Goal: Transaction & Acquisition: Book appointment/travel/reservation

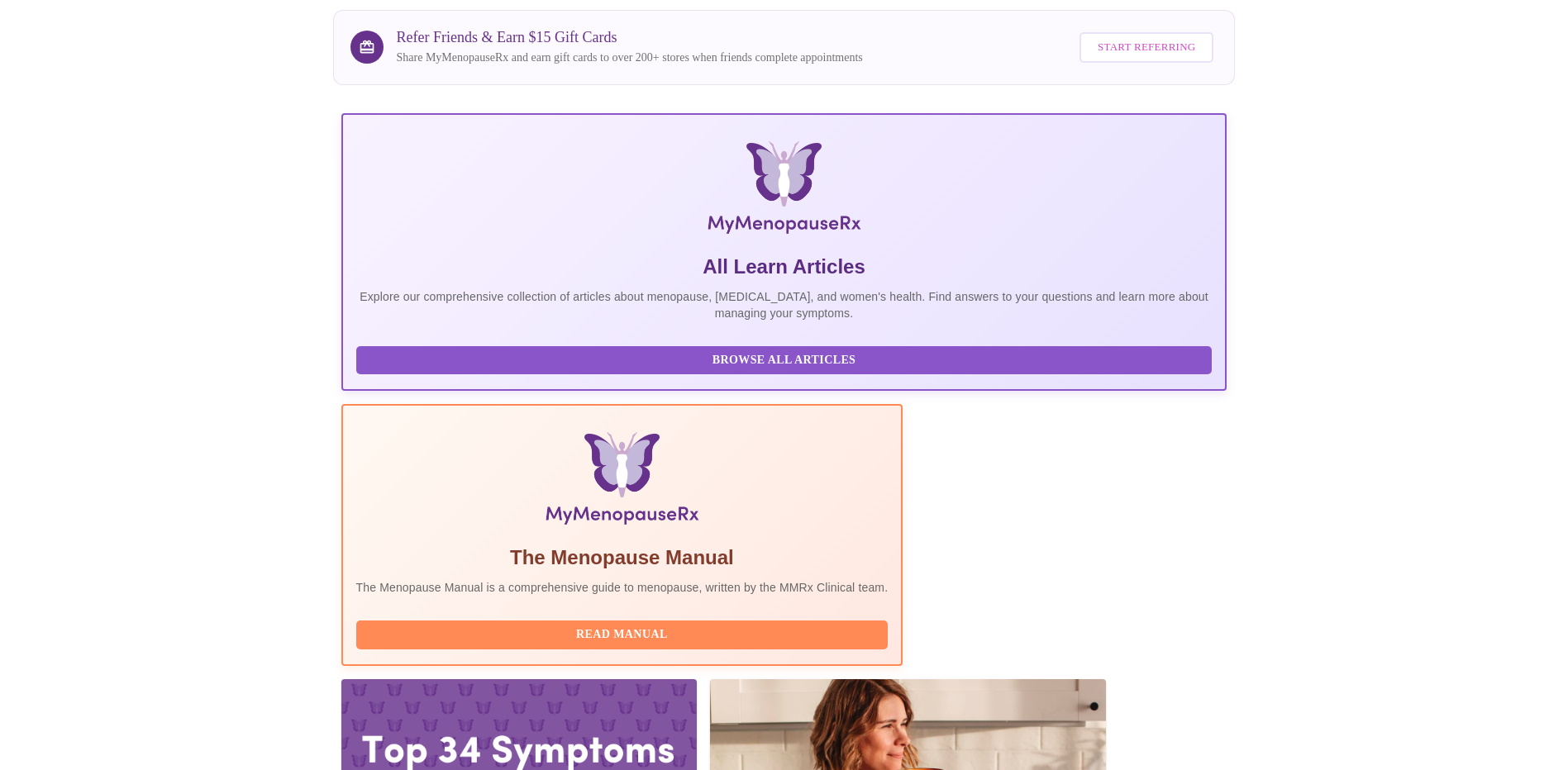
scroll to position [135, 0]
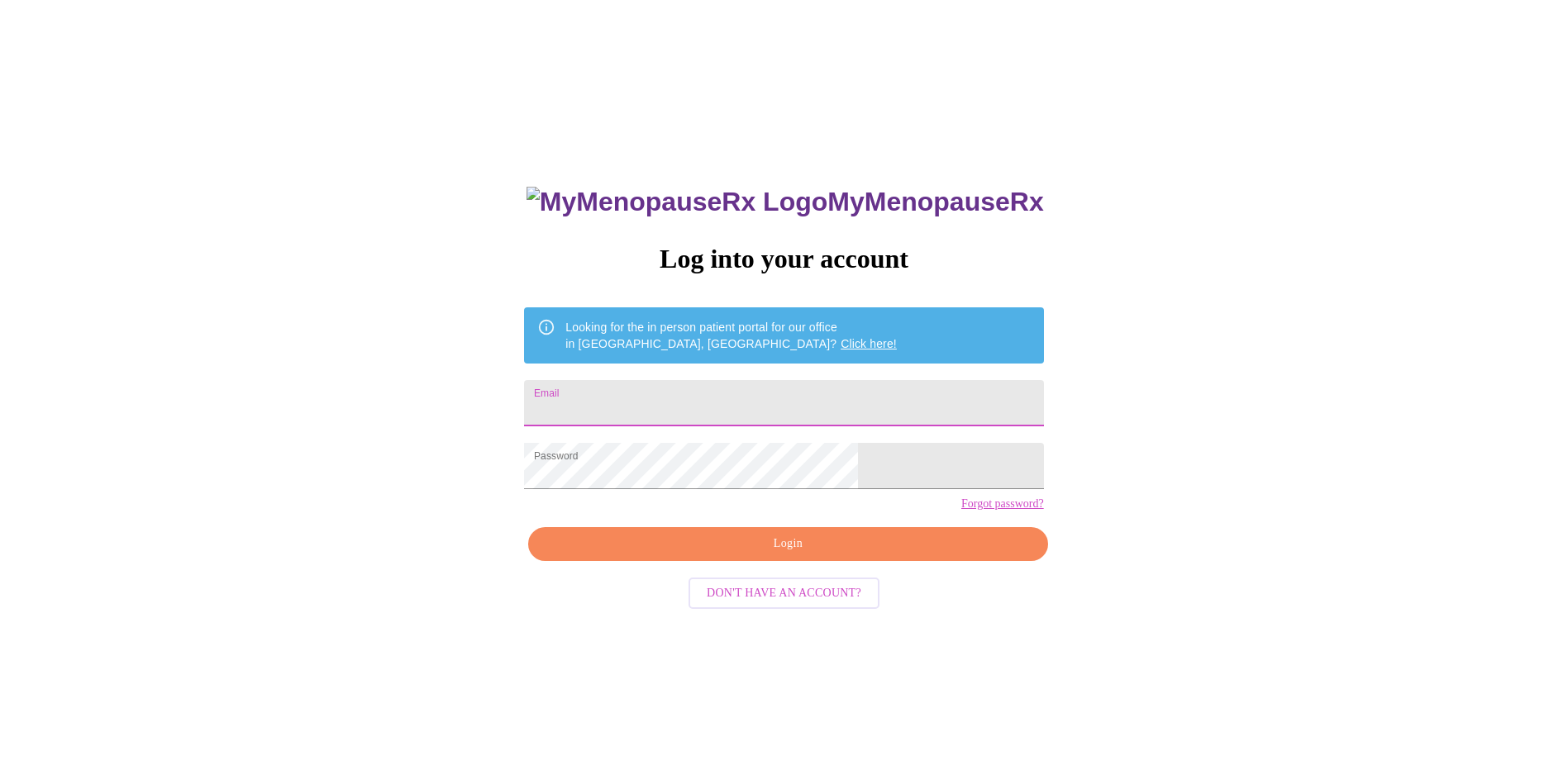
click at [672, 407] on input "Email" at bounding box center [784, 403] width 519 height 46
type input "[EMAIL_ADDRESS][DOMAIN_NAME]"
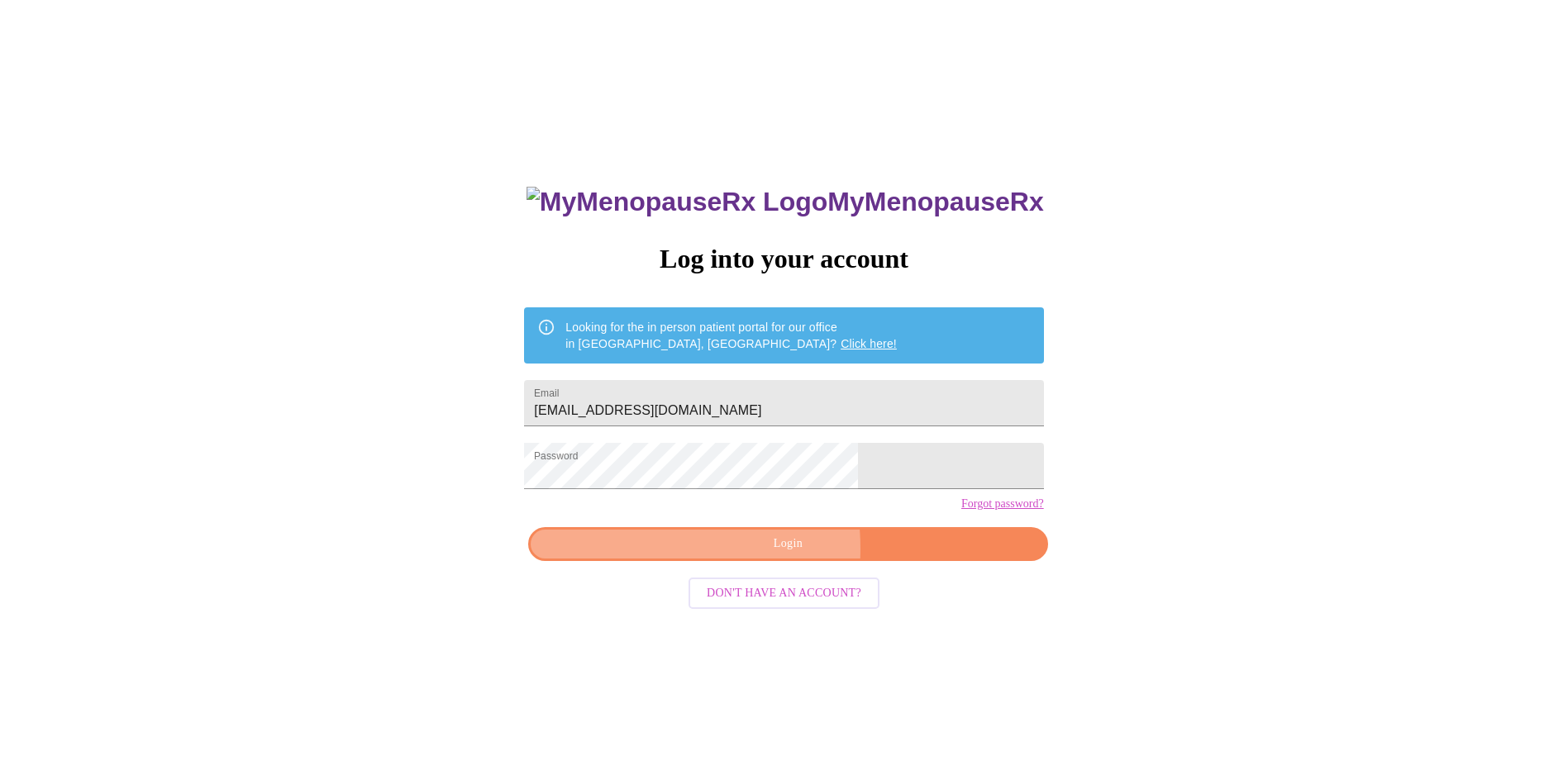
click at [710, 555] on span "Login" at bounding box center [787, 544] width 481 height 21
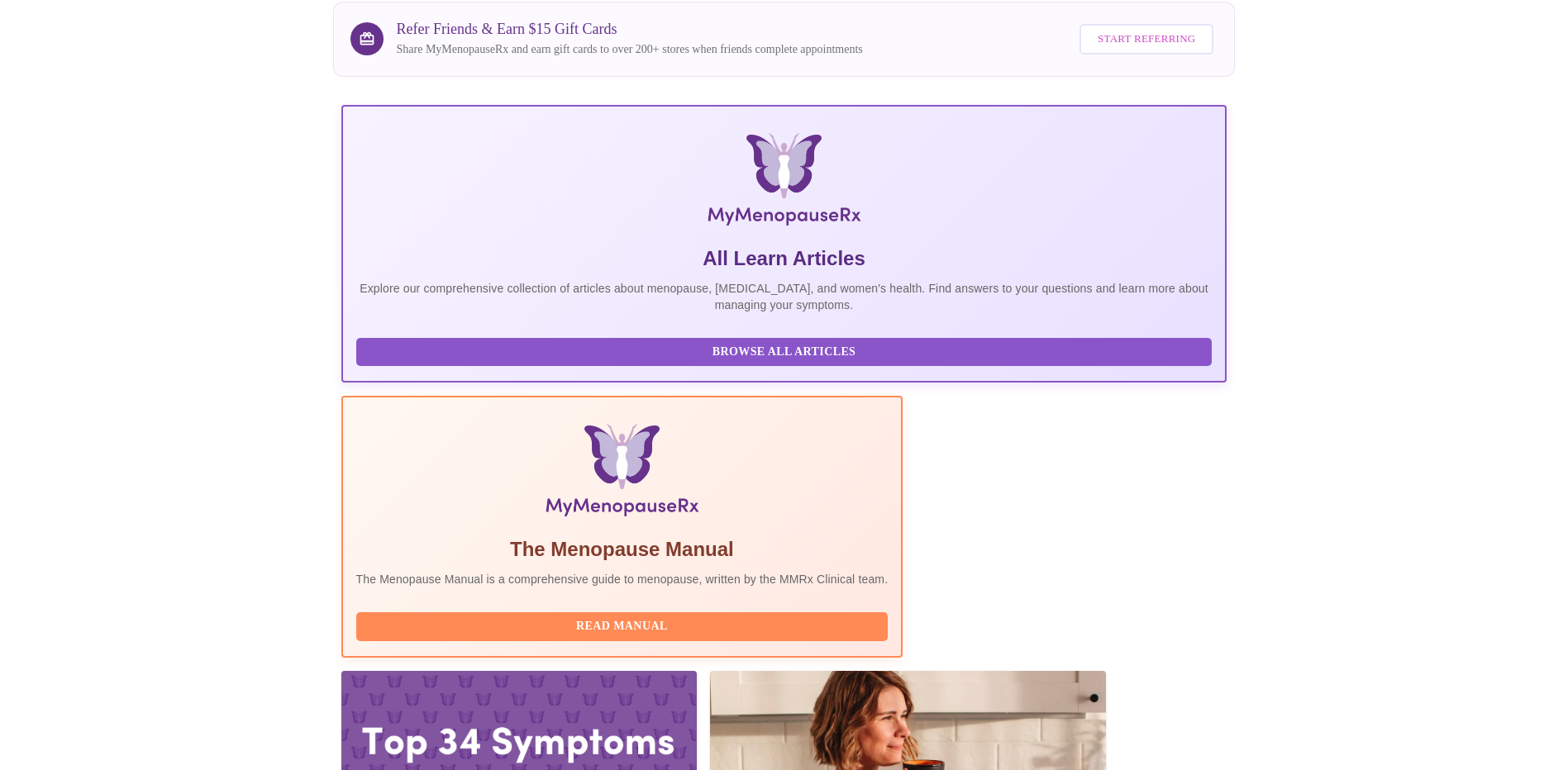
scroll to position [135, 0]
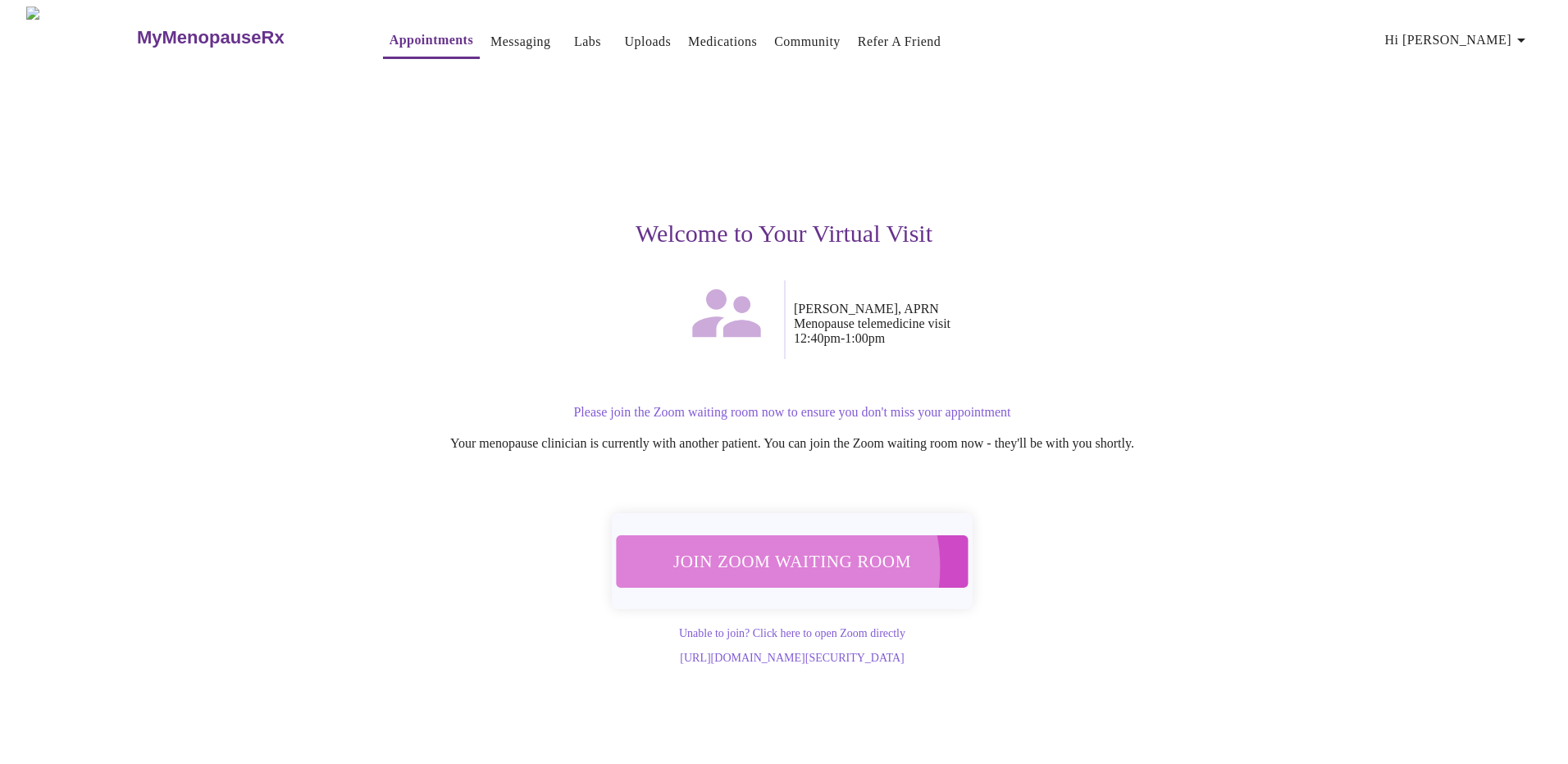
click at [775, 557] on span "Join Zoom Waiting Room" at bounding box center [792, 561] width 309 height 30
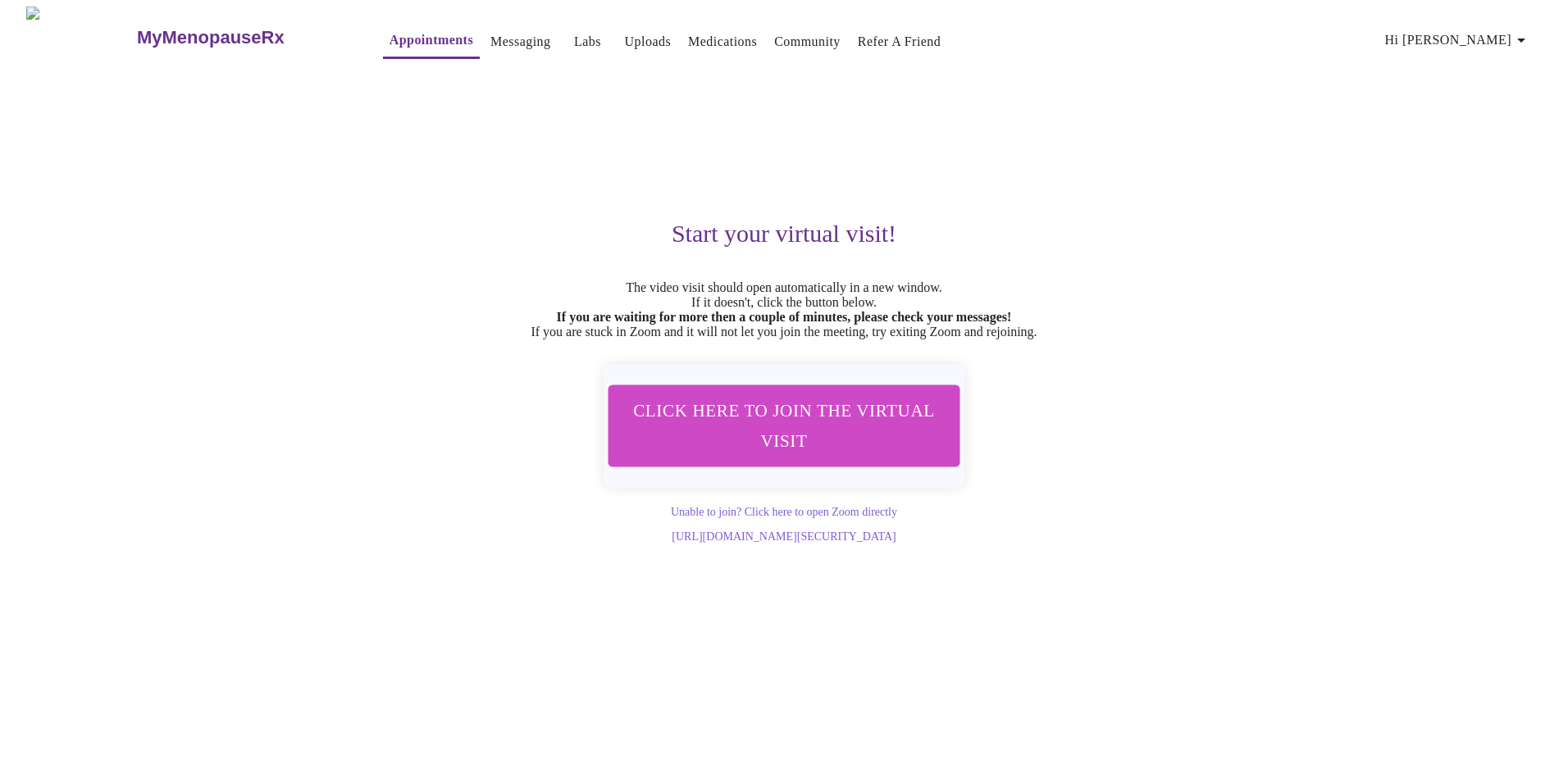
click at [1155, 269] on div "Start your virtual visit! The video visit should open automatically in a new wi…" at bounding box center [784, 306] width 1010 height 475
click at [389, 169] on div "Start your virtual visit! The video visit should open automatically in a new wi…" at bounding box center [784, 306] width 1010 height 475
click at [390, 37] on link "Appointments" at bounding box center [431, 40] width 84 height 23
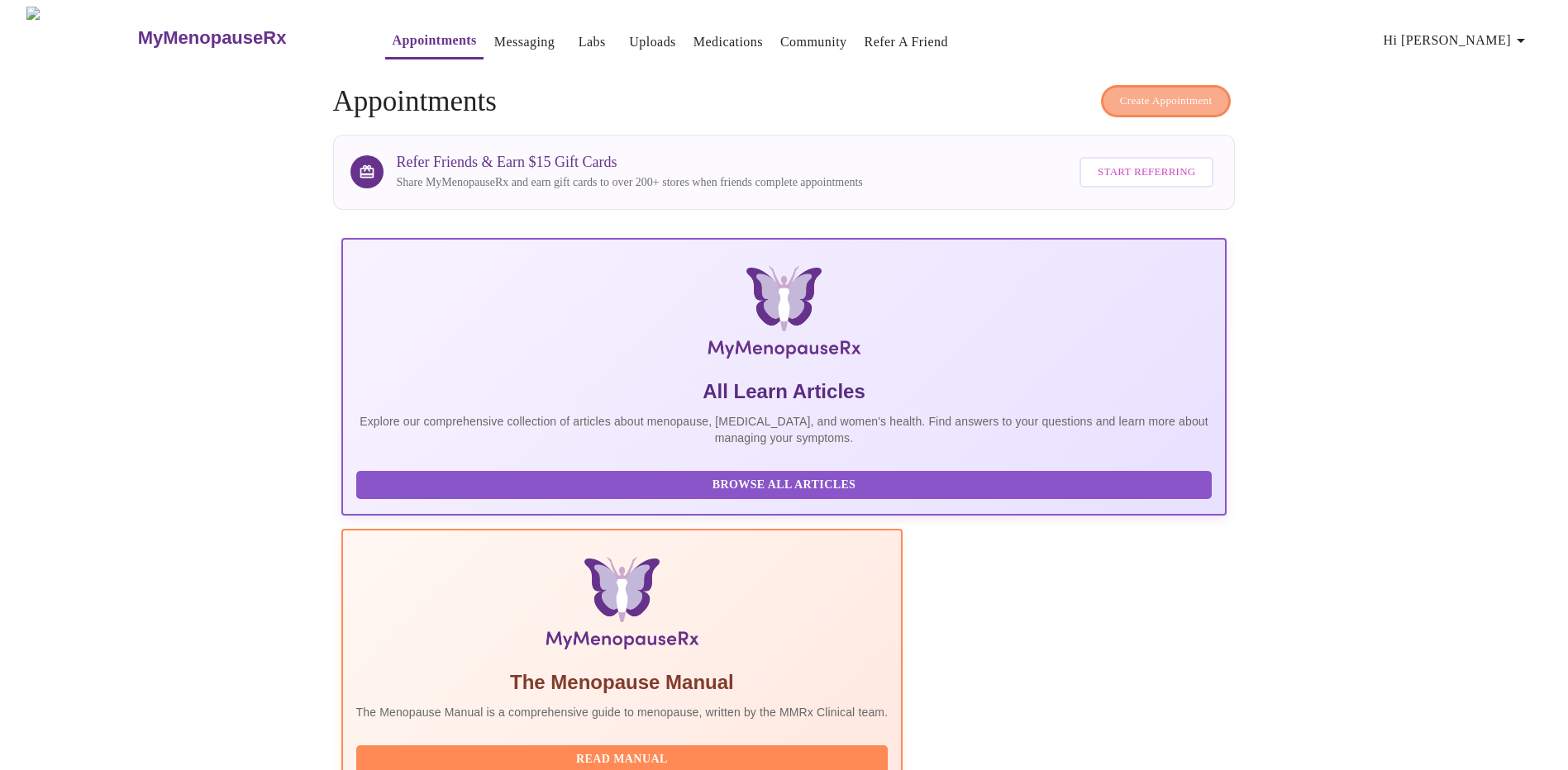
click at [1173, 91] on span "Create Appointment" at bounding box center [1166, 101] width 92 height 19
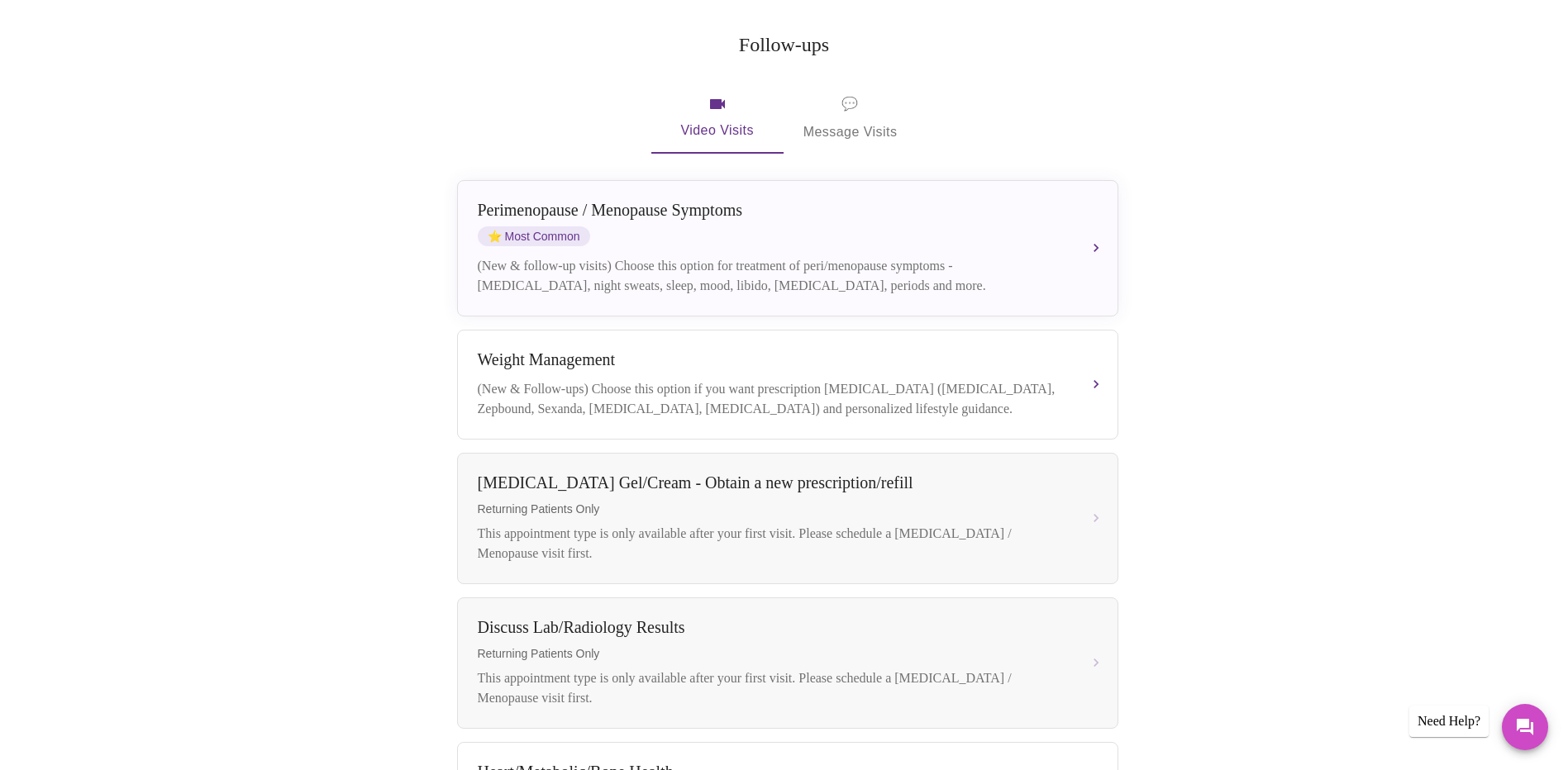
scroll to position [287, 0]
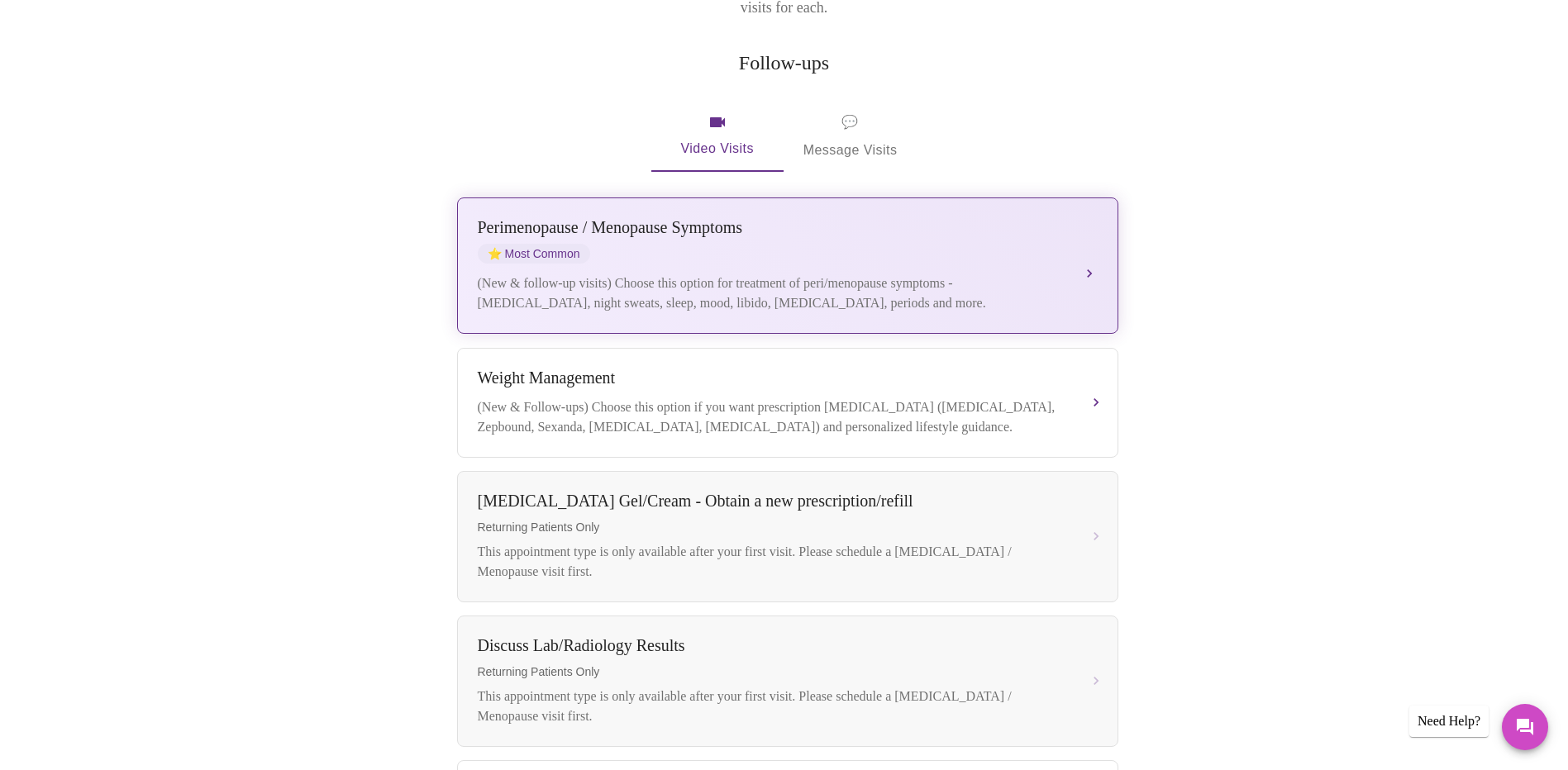
click at [782, 233] on div "[MEDICAL_DATA] / Menopause Symptoms ⭐ Most Common" at bounding box center [771, 241] width 587 height 45
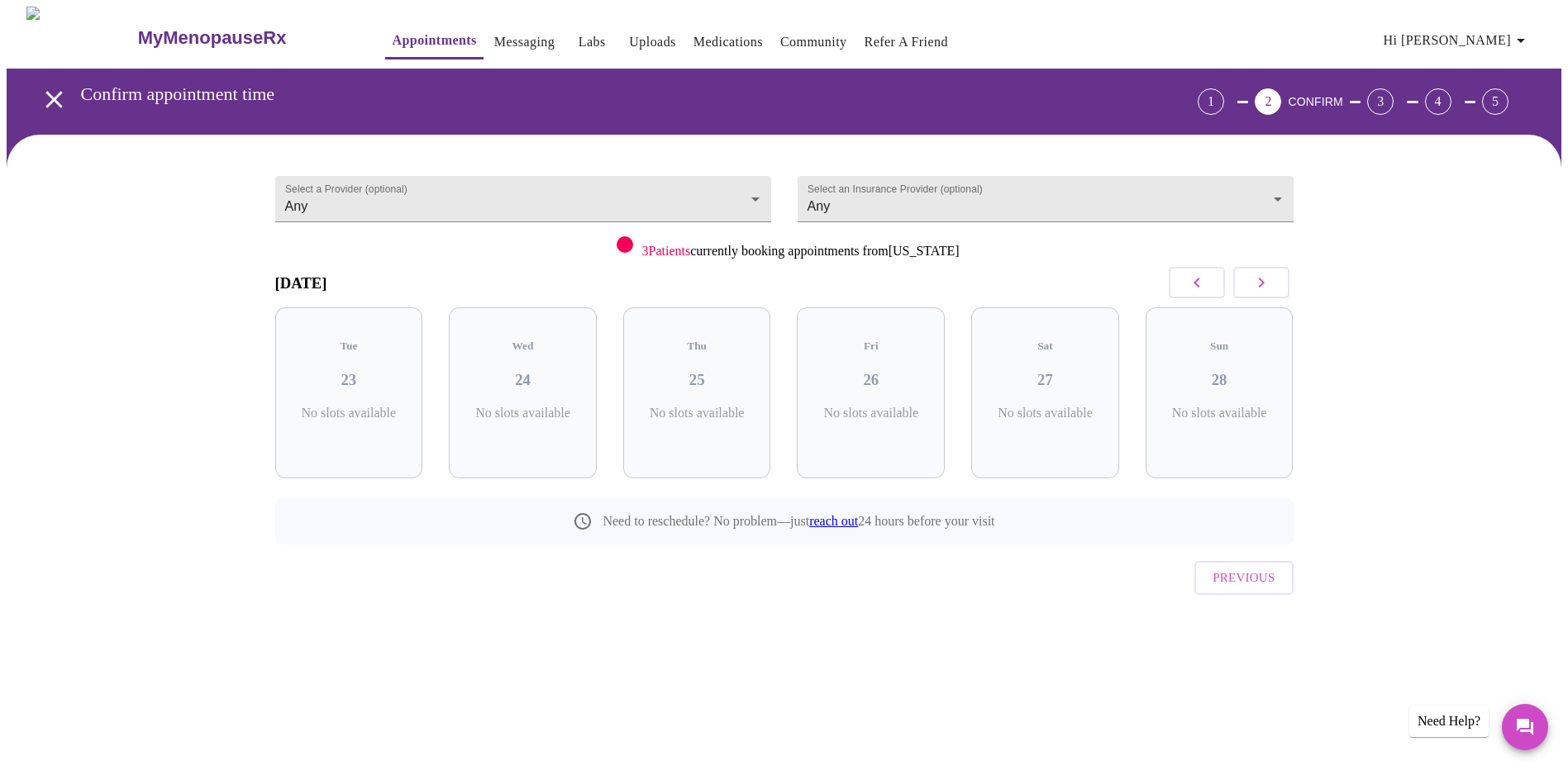
scroll to position [0, 0]
click at [1271, 275] on icon "button" at bounding box center [1267, 282] width 20 height 20
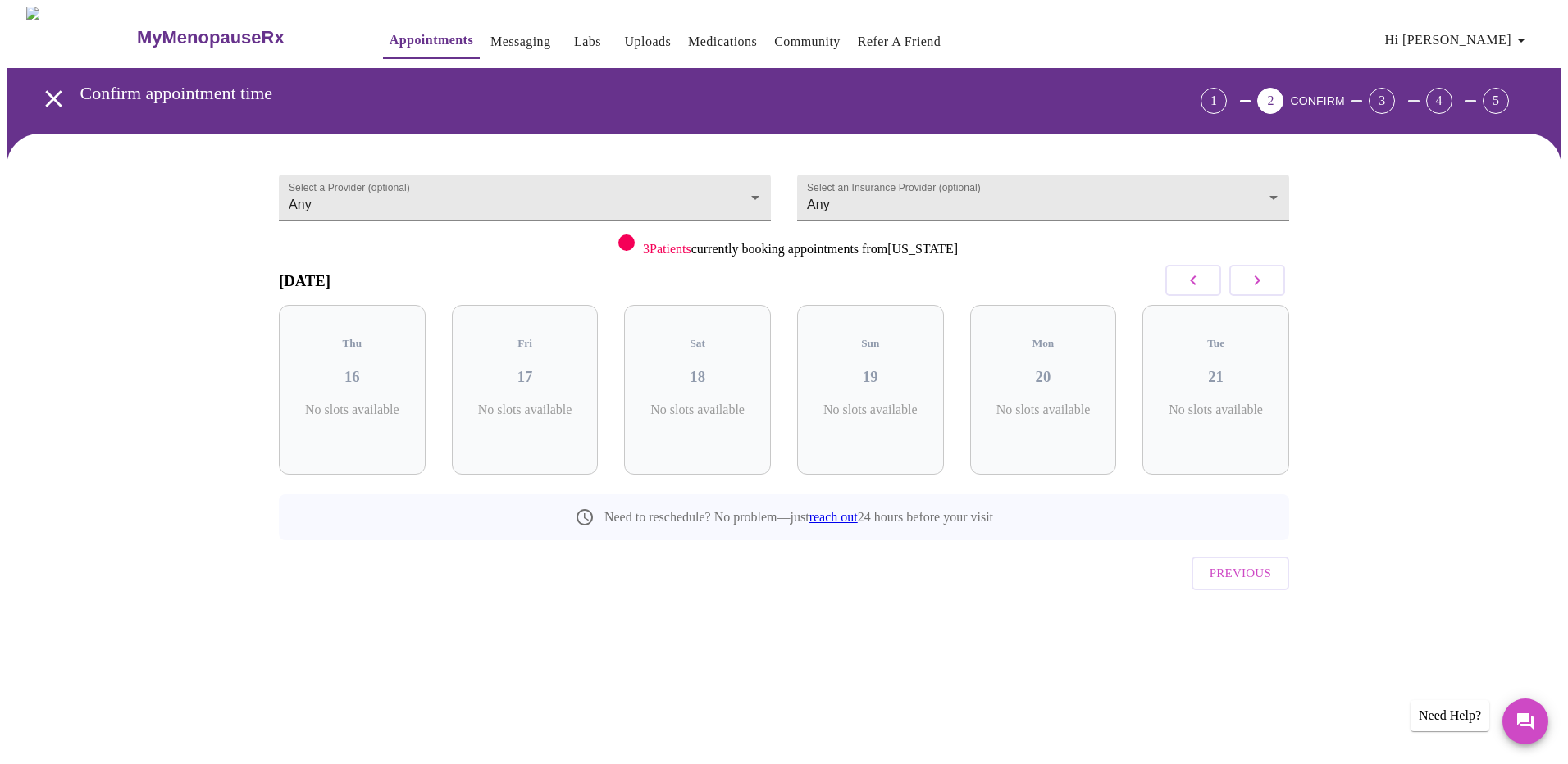
click at [1261, 273] on icon "button" at bounding box center [1257, 280] width 20 height 20
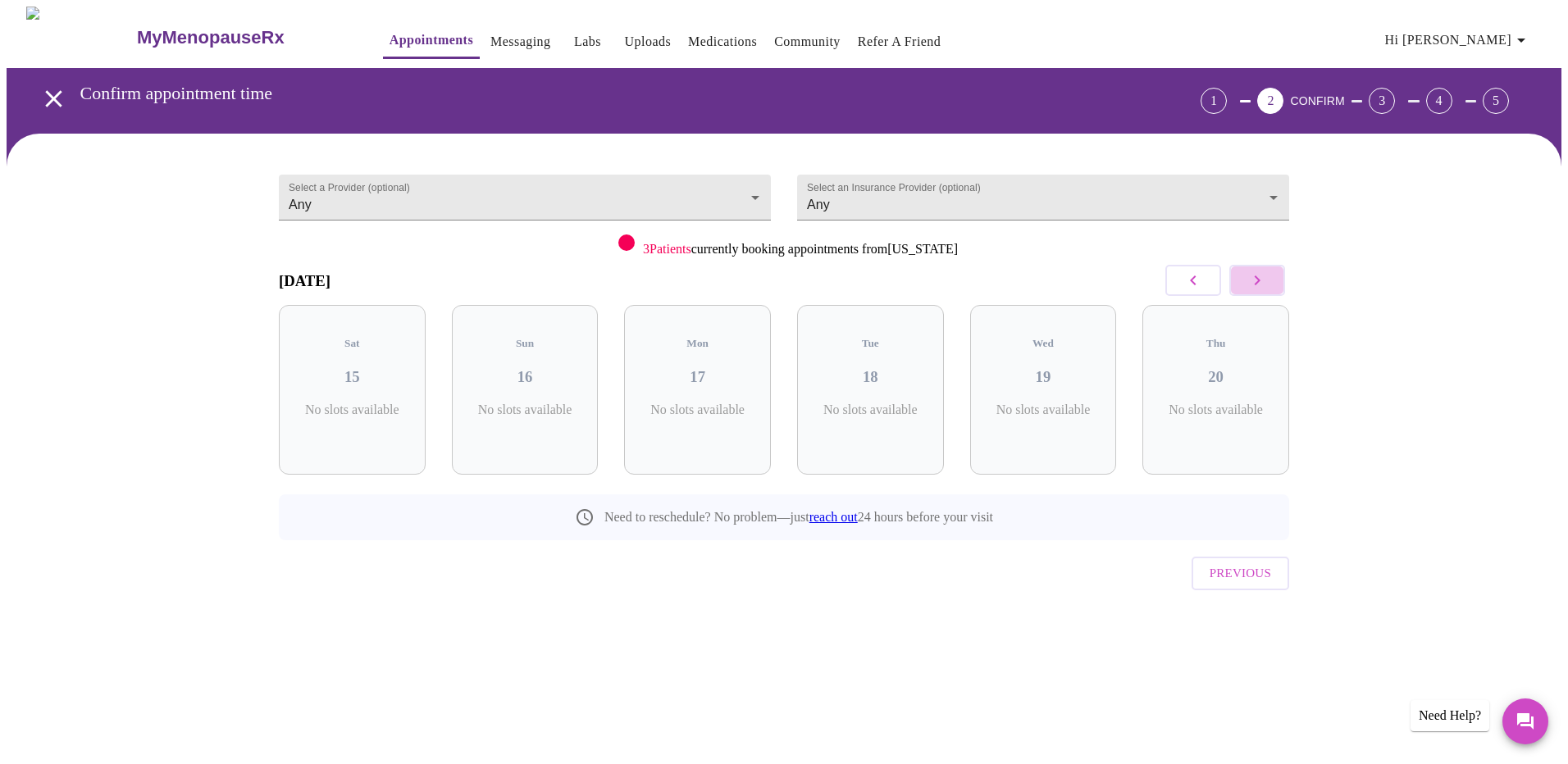
click at [1246, 283] on button "button" at bounding box center [1257, 281] width 56 height 31
click at [1174, 291] on button "button" at bounding box center [1193, 281] width 56 height 31
click at [1269, 287] on button "button" at bounding box center [1257, 281] width 56 height 31
click at [1241, 285] on button "button" at bounding box center [1257, 281] width 56 height 31
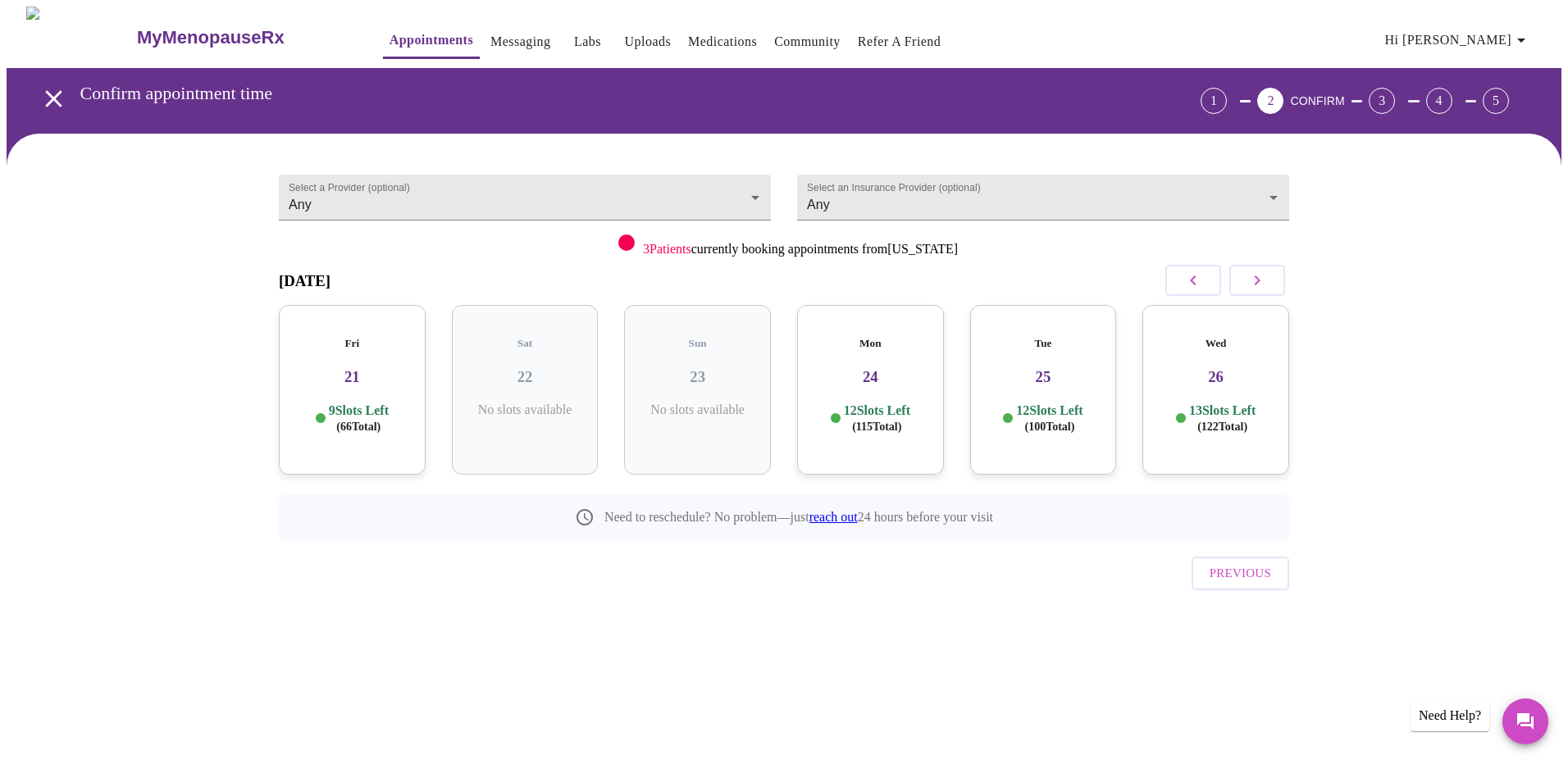
click at [367, 403] on p "9 Slots Left ( 66 Total)" at bounding box center [359, 418] width 60 height 32
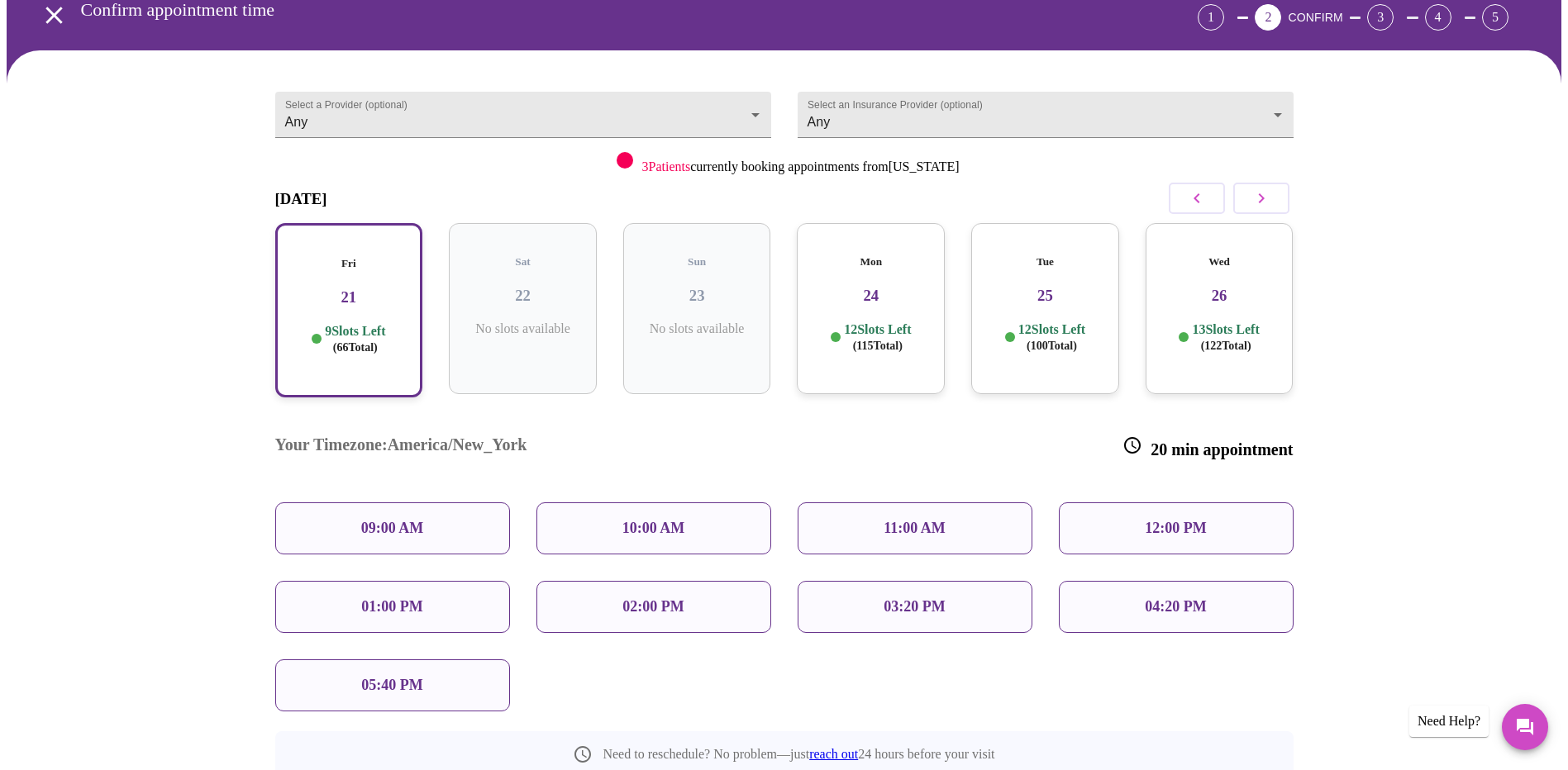
scroll to position [165, 0]
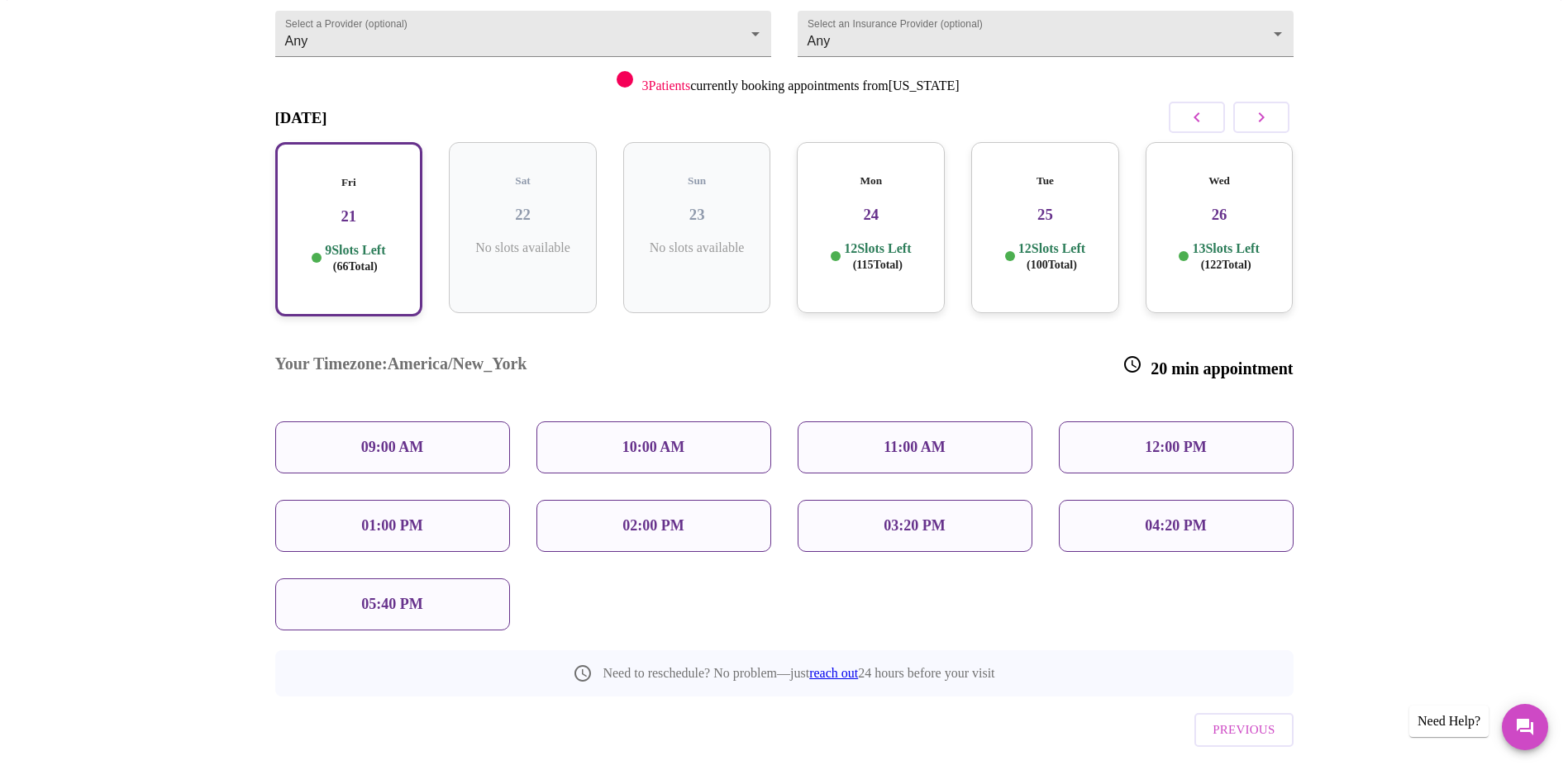
click at [368, 596] on p "05:40 PM" at bounding box center [392, 605] width 61 height 17
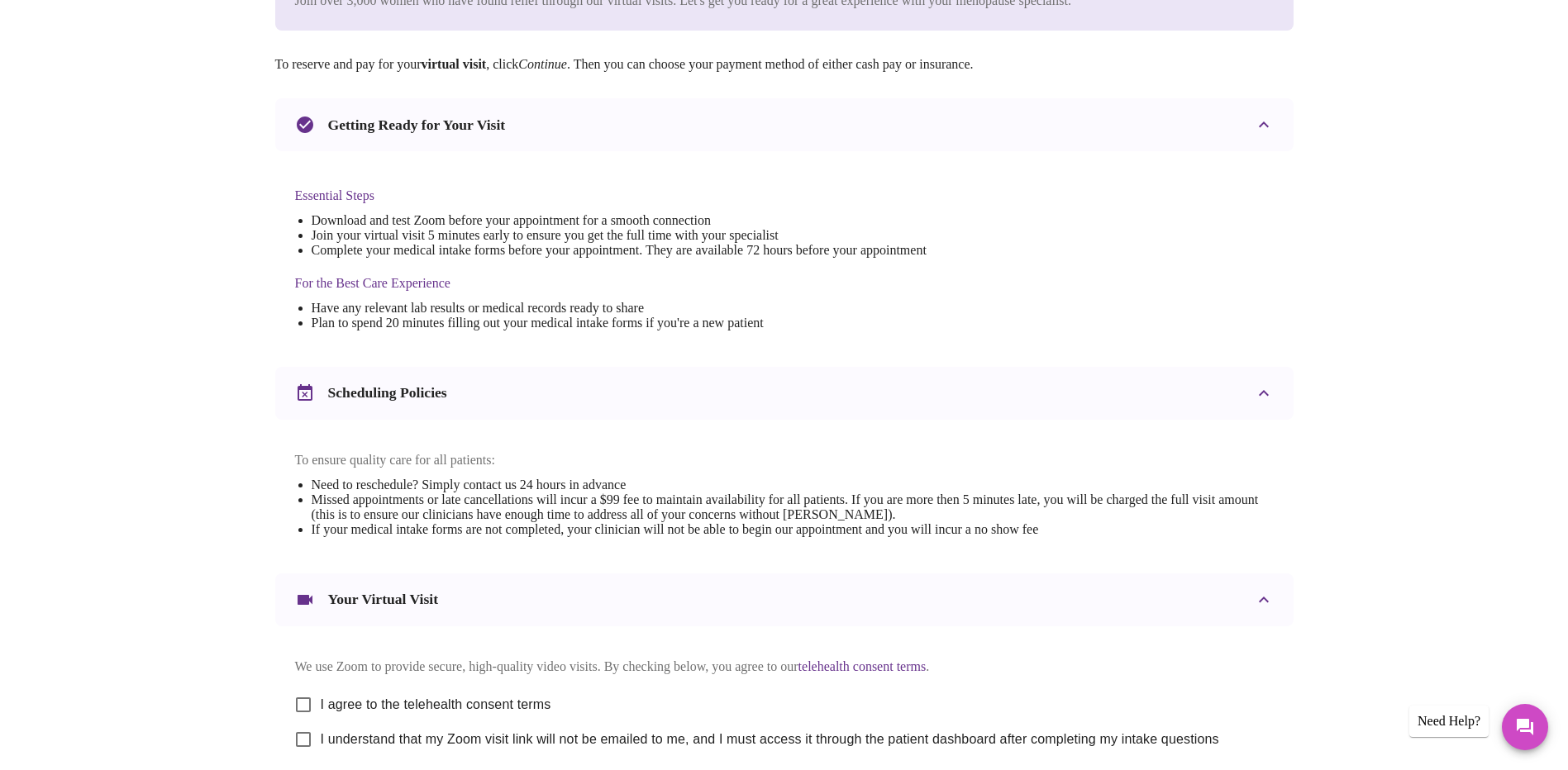
scroll to position [413, 0]
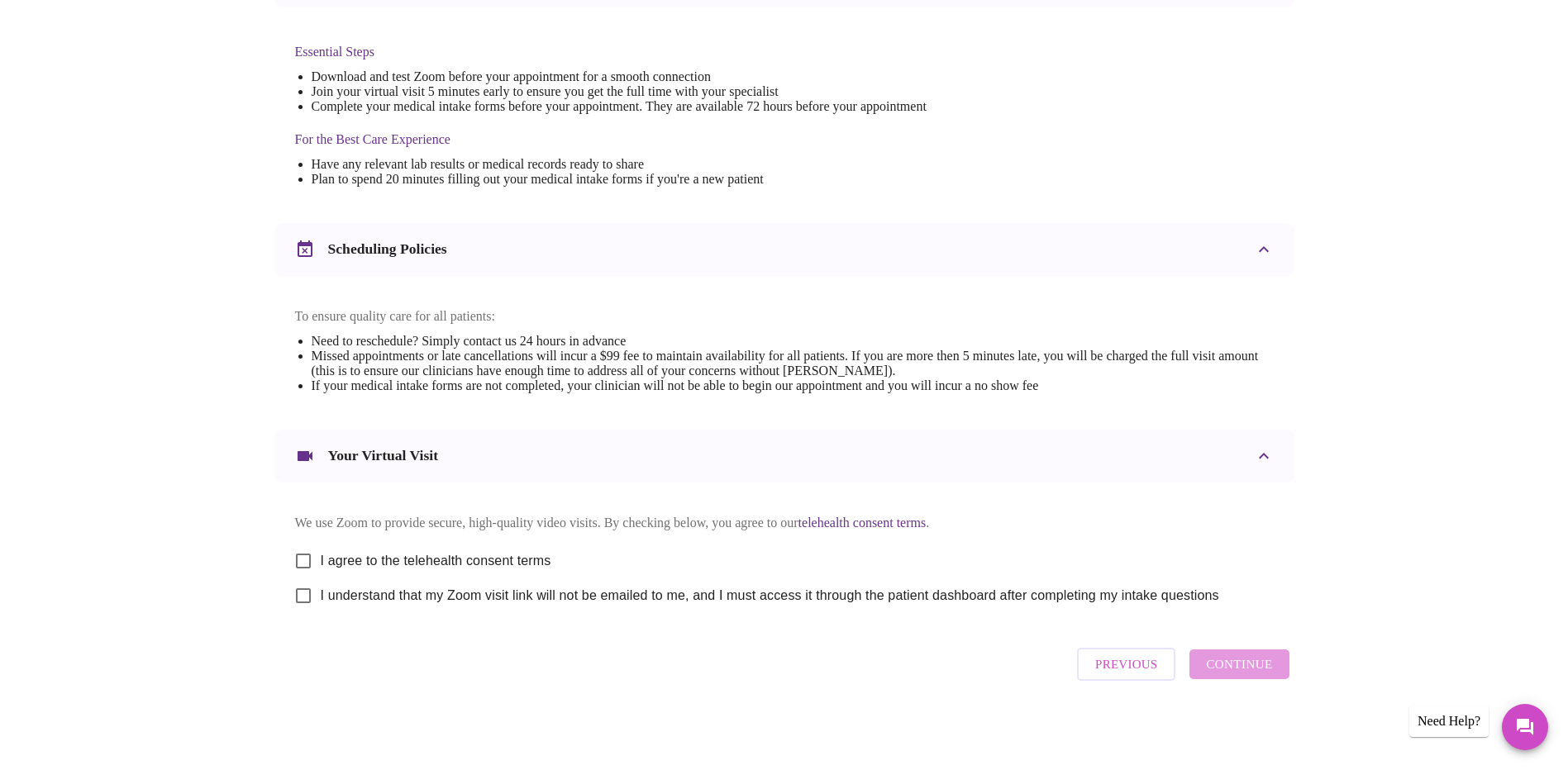
click at [308, 569] on input "I agree to the telehealth consent terms" at bounding box center [303, 561] width 35 height 35
checkbox input "true"
click at [298, 613] on input "I understand that my Zoom visit link will not be emailed to me, and I must acce…" at bounding box center [303, 596] width 35 height 35
checkbox input "true"
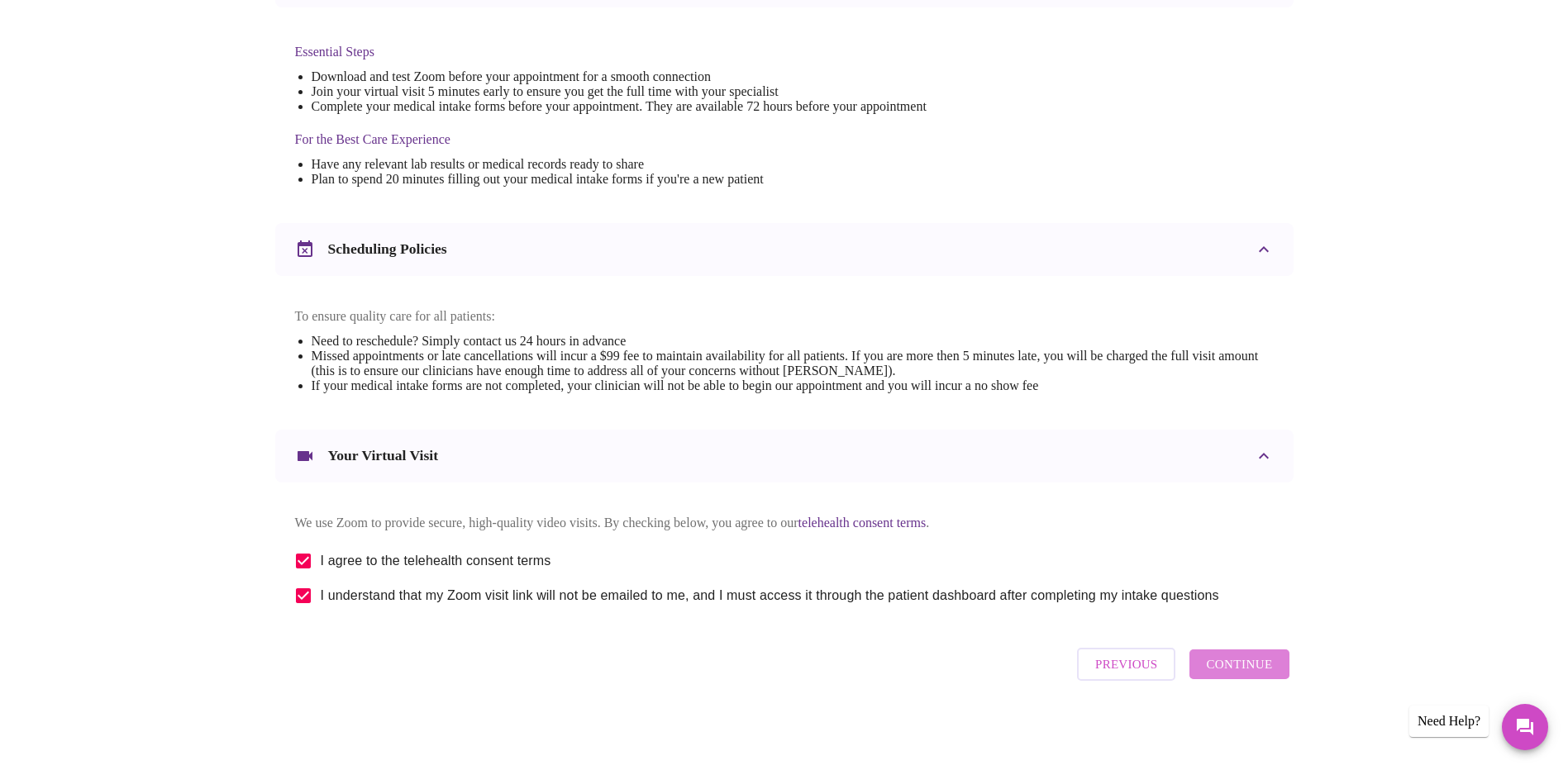
click at [1258, 674] on span "Continue" at bounding box center [1240, 665] width 66 height 22
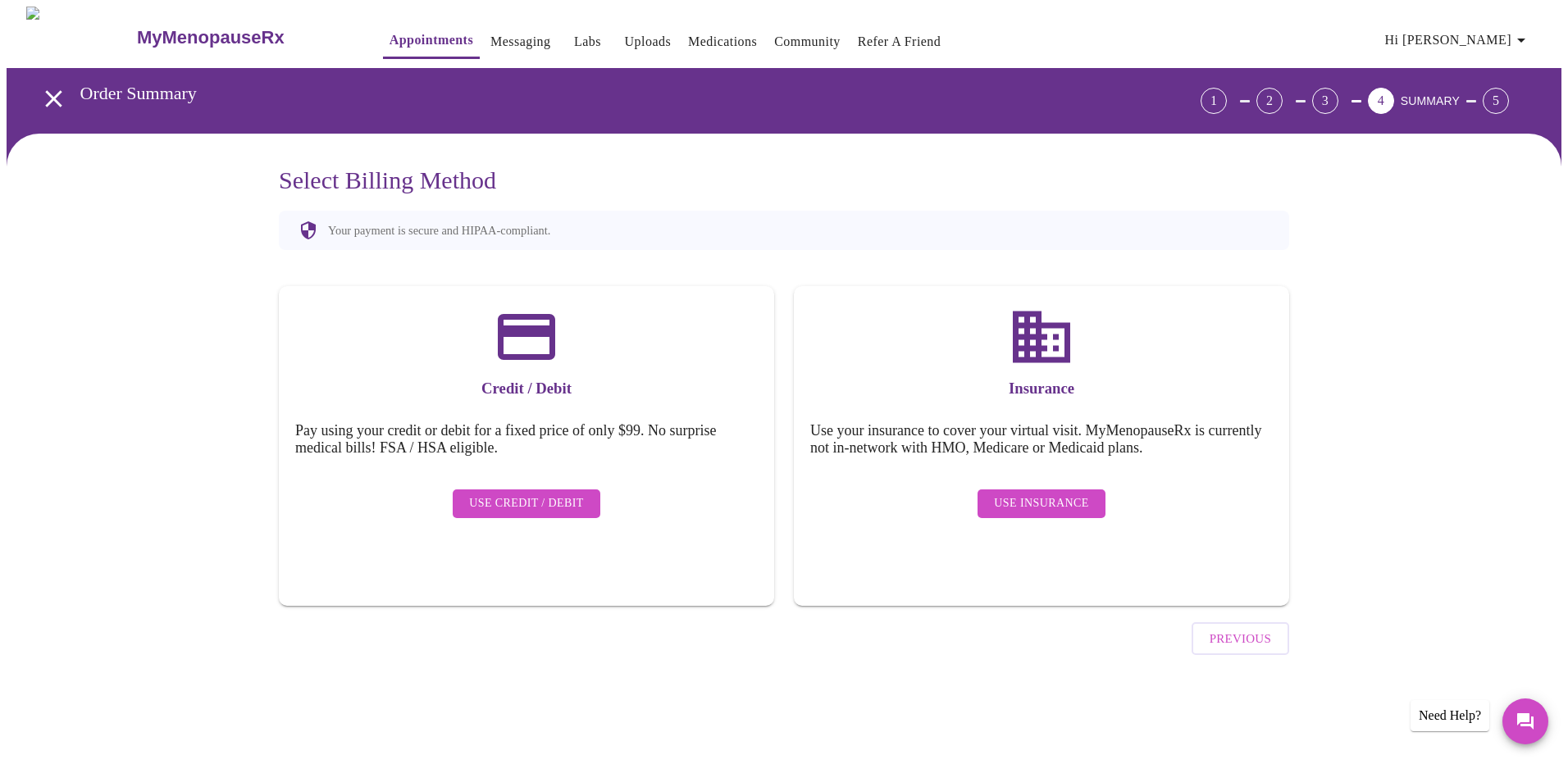
click at [1073, 496] on span "Use Insurance" at bounding box center [1041, 504] width 94 height 21
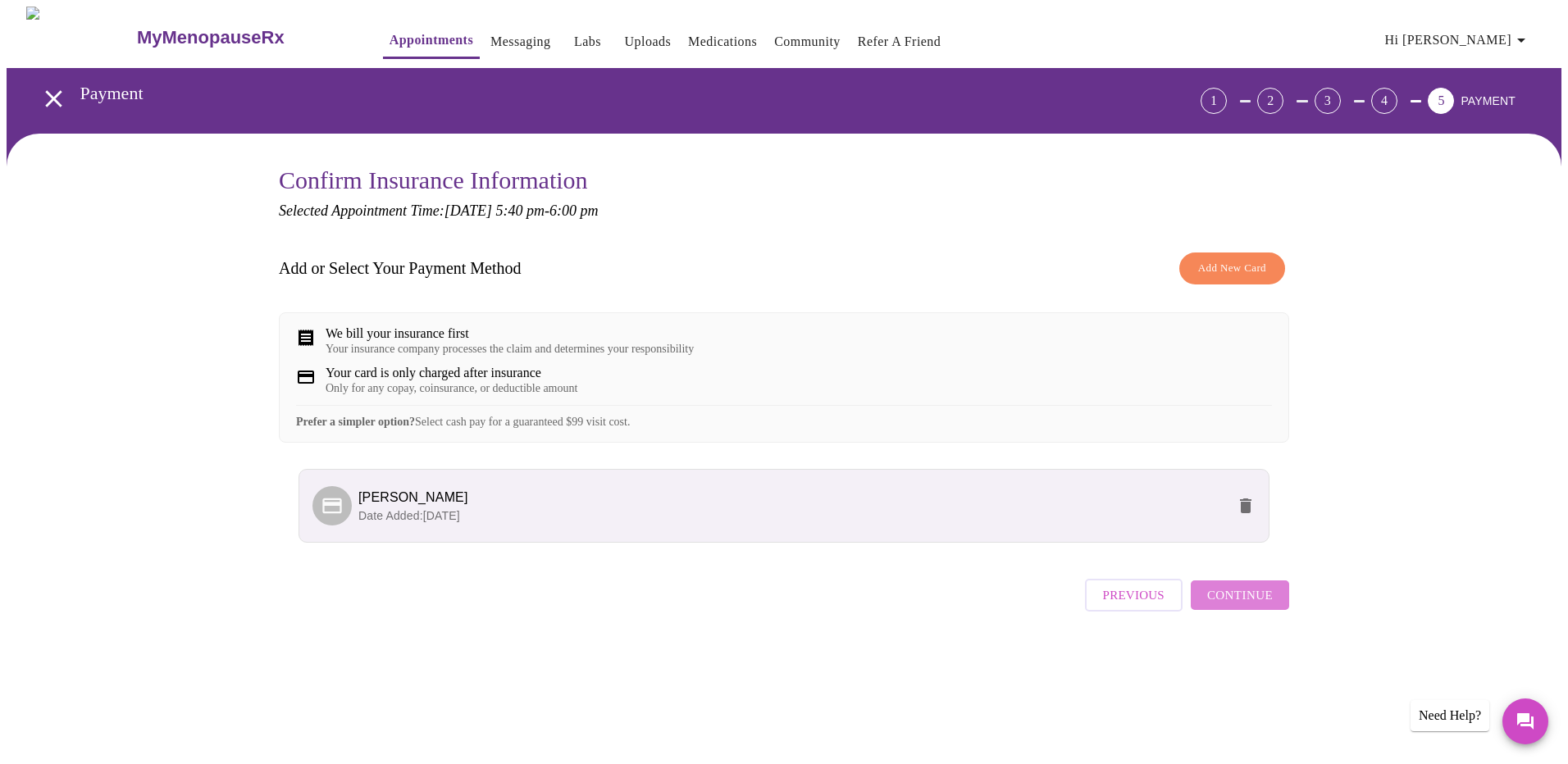
click at [1255, 606] on span "Continue" at bounding box center [1240, 595] width 66 height 22
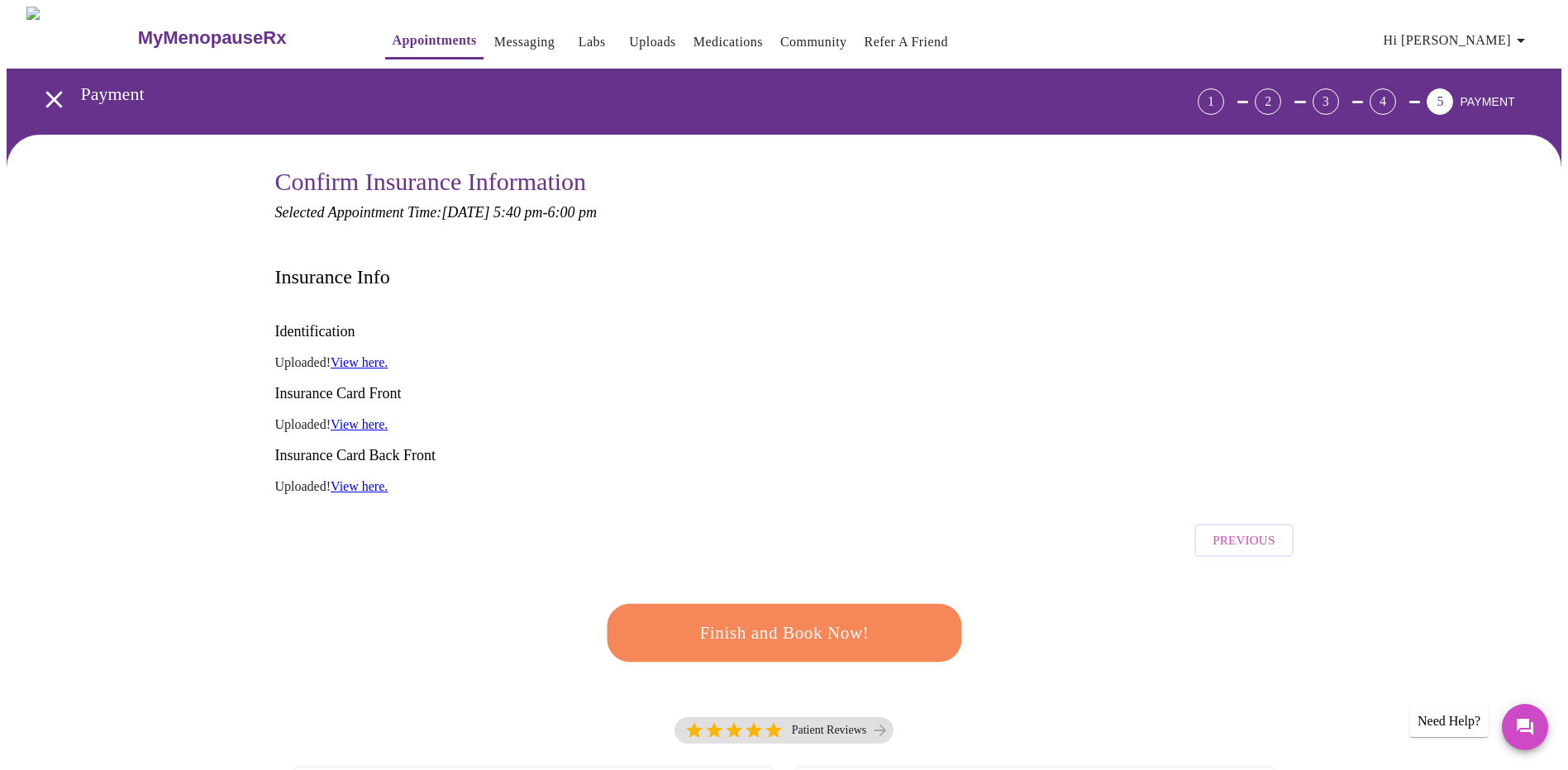
click at [831, 618] on span "Finish and Book Now!" at bounding box center [784, 633] width 306 height 30
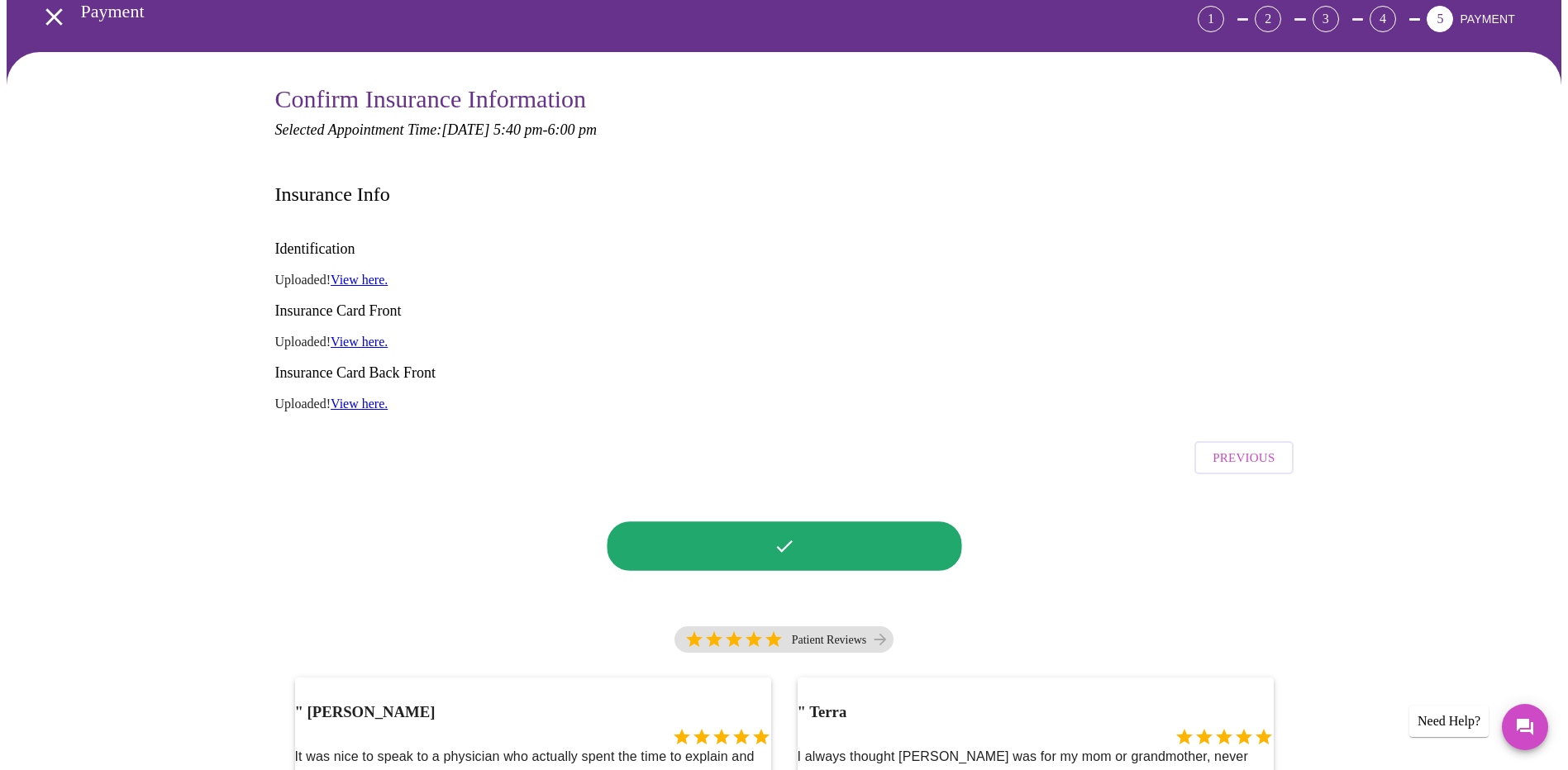
scroll to position [215, 0]
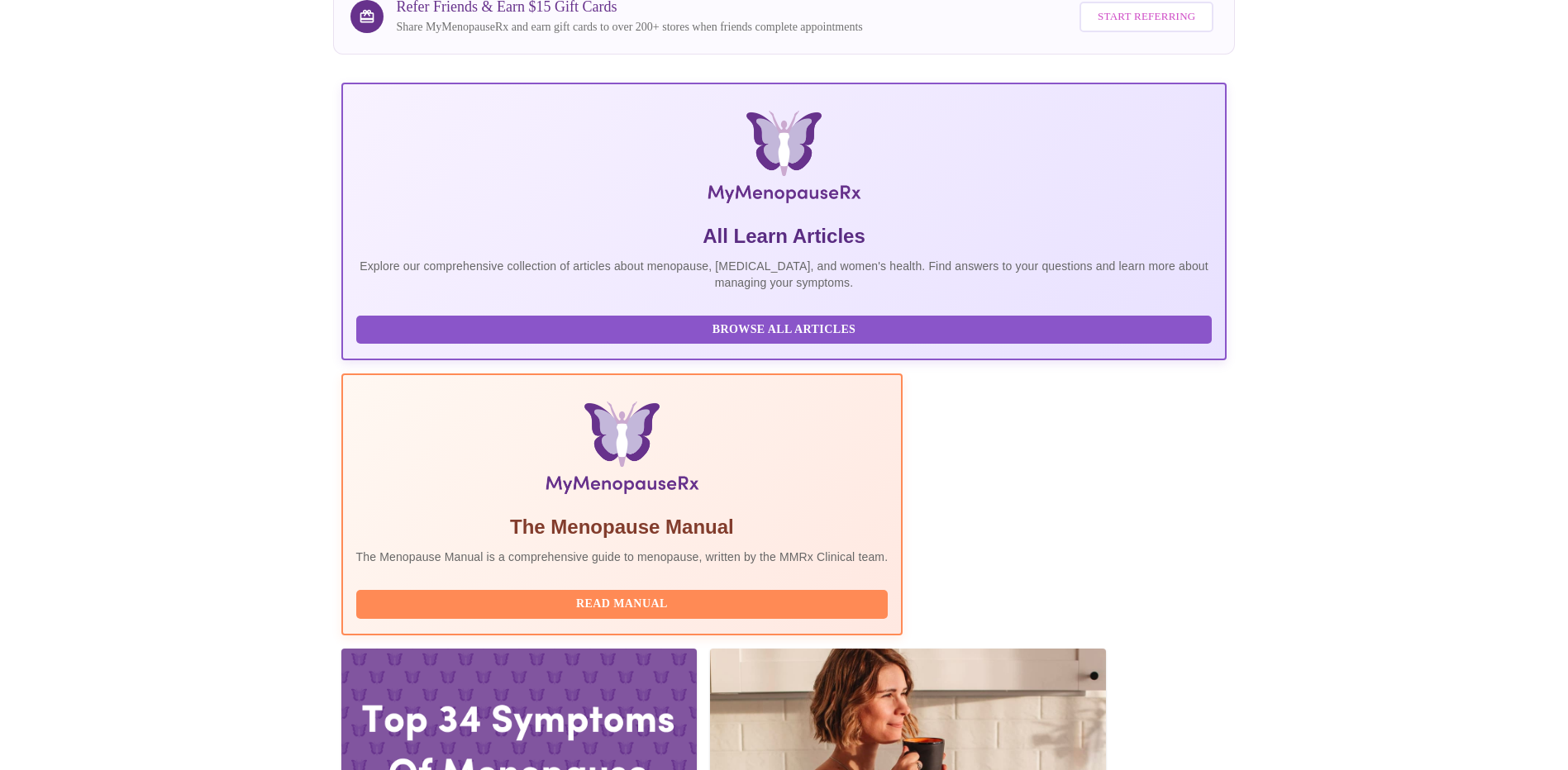
scroll to position [5, 0]
